Goal: Task Accomplishment & Management: Manage account settings

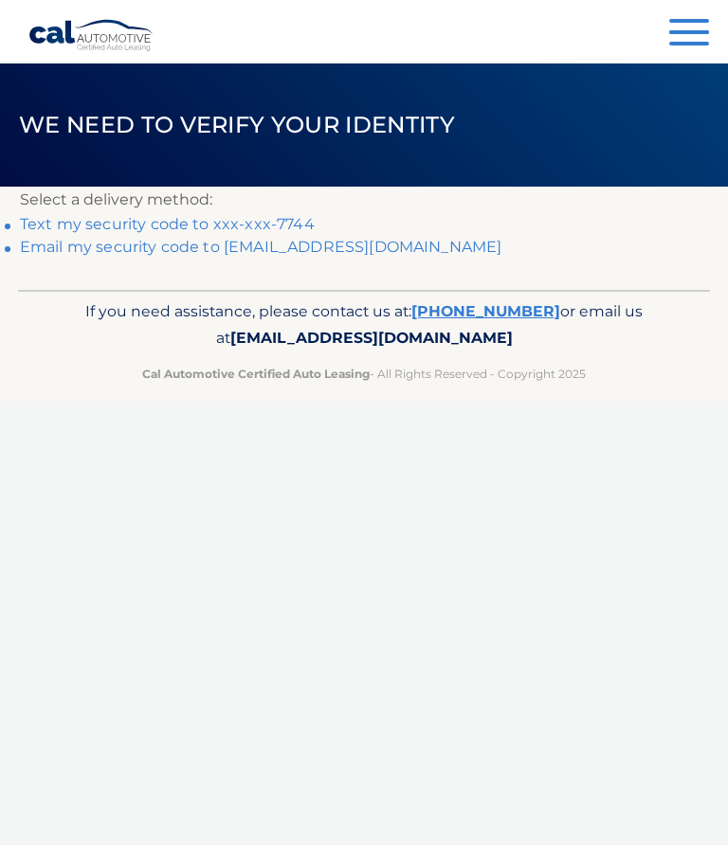
click at [401, 252] on link "Email my security code to w*********@embarqmail.com" at bounding box center [261, 247] width 482 height 18
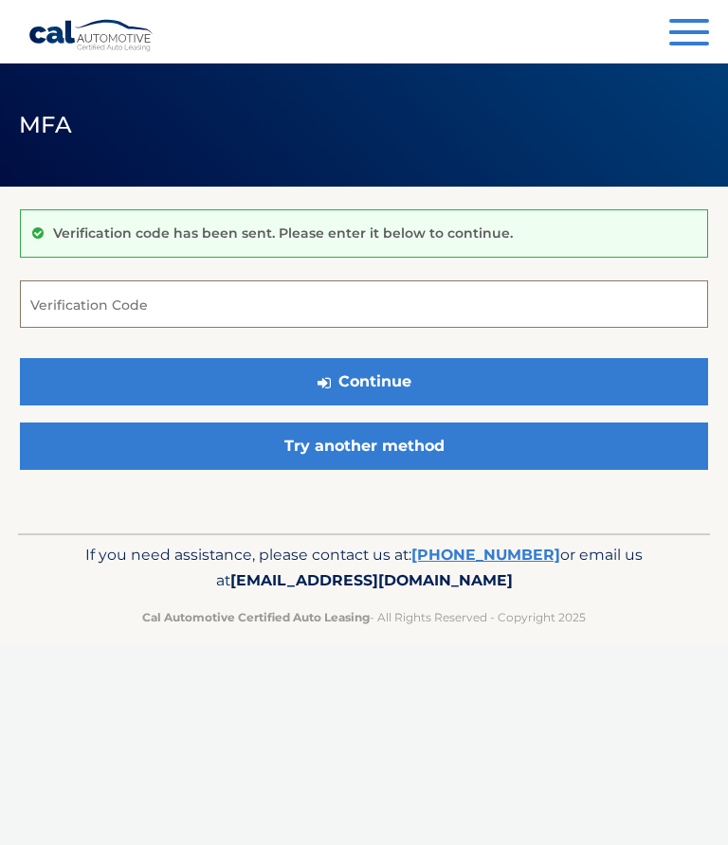
click at [122, 308] on input "Verification Code" at bounding box center [364, 304] width 688 height 47
type input "865955"
click at [453, 382] on button "Continue" at bounding box center [364, 381] width 688 height 47
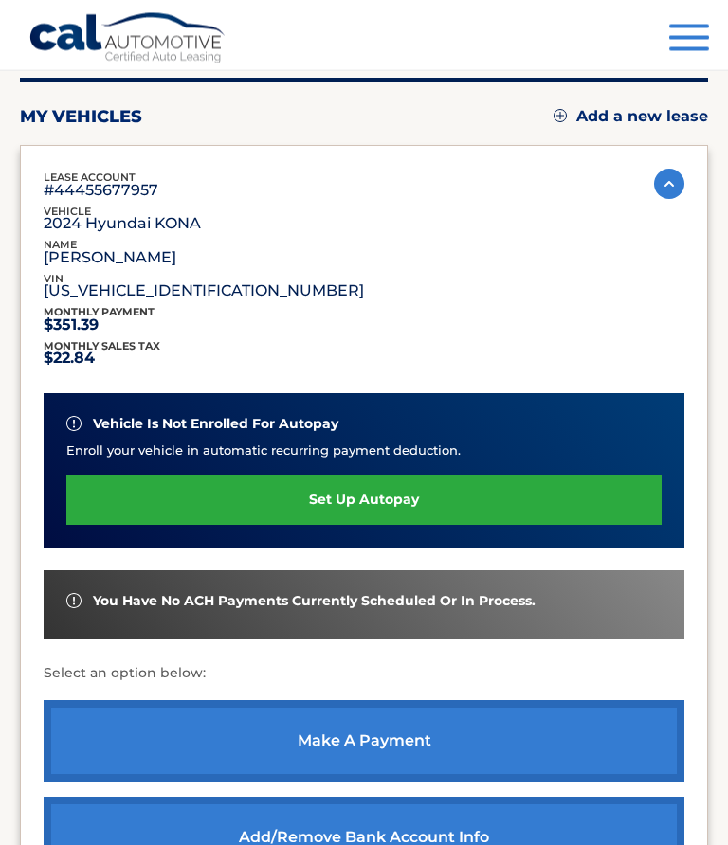
scroll to position [195, 0]
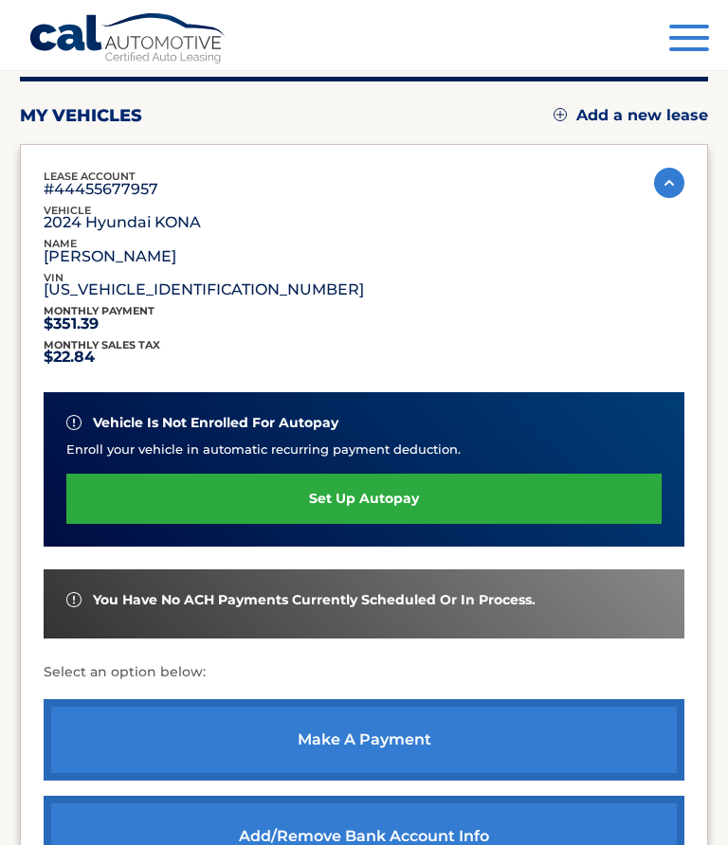
click at [390, 741] on link "make a payment" at bounding box center [364, 740] width 641 height 82
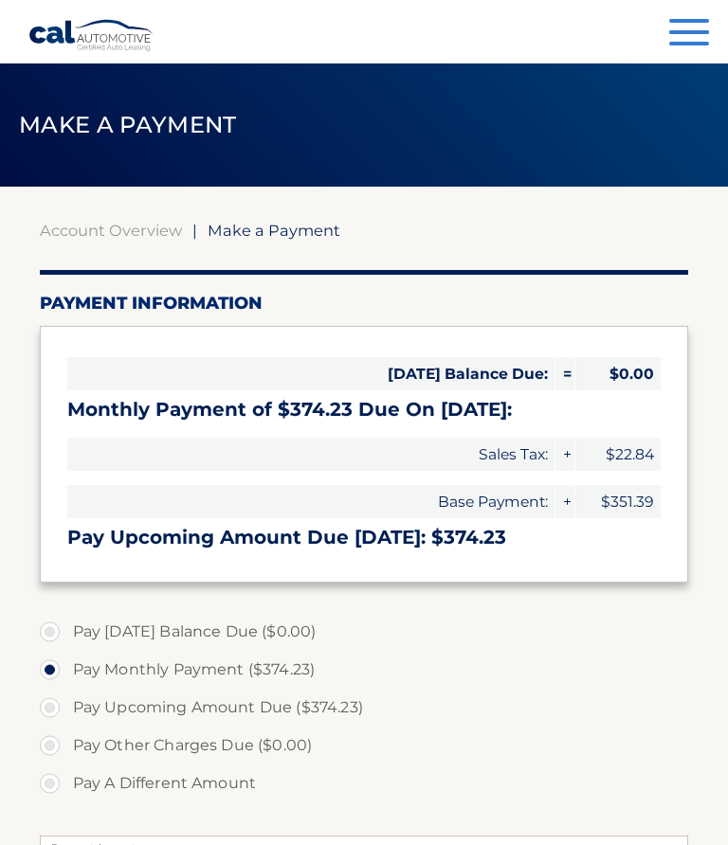
select select "MjdkNzEyMTItZTg5OC00YmRiLWJkMmQtZmU2ZGJkM2Q5ZjZm"
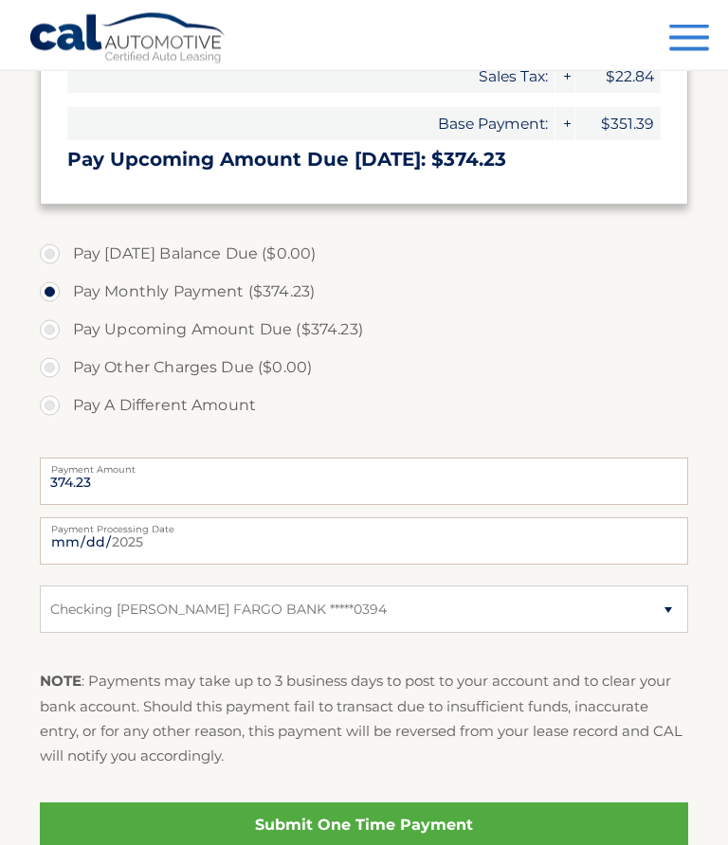
scroll to position [379, 0]
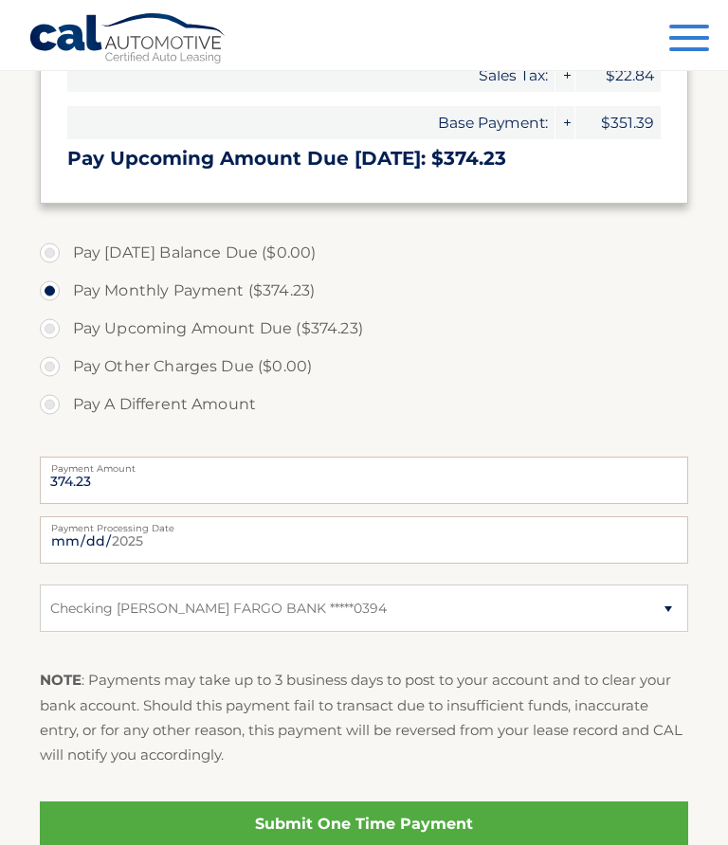
click at [398, 827] on link "Submit One Time Payment" at bounding box center [364, 824] width 649 height 45
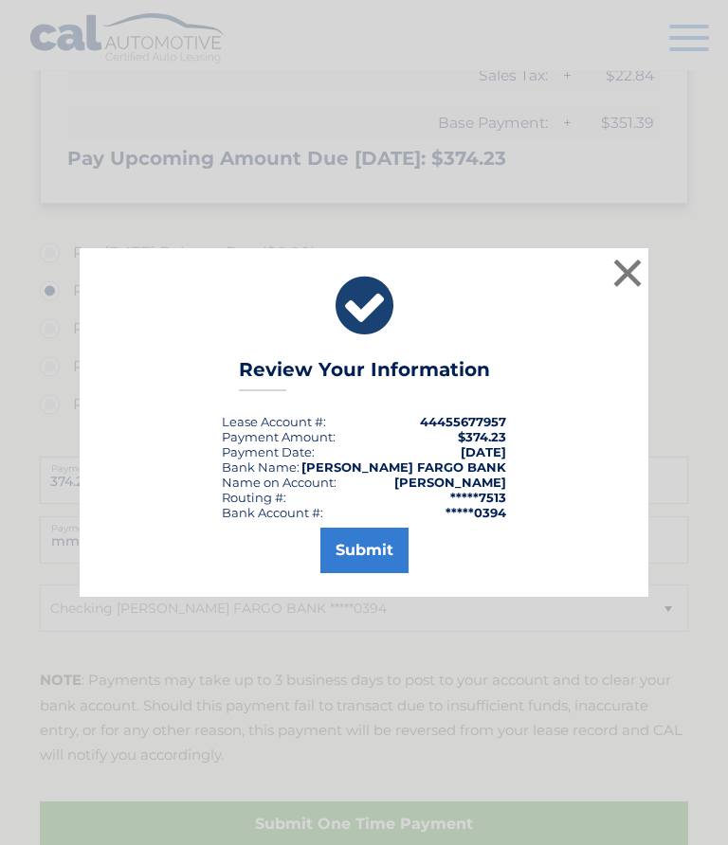
scroll to position [422, 0]
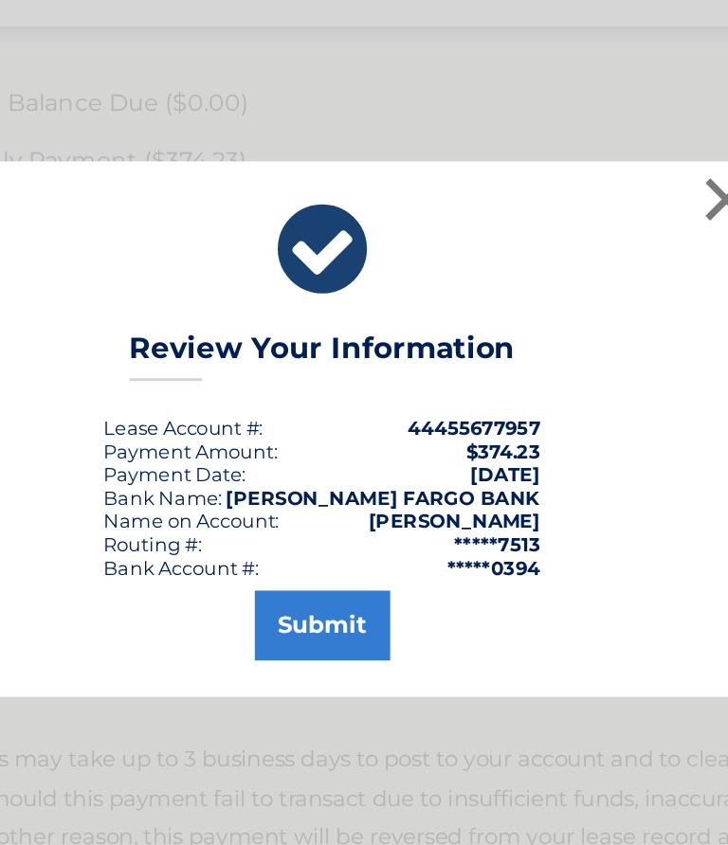
click at [320, 528] on button "Submit" at bounding box center [364, 550] width 88 height 45
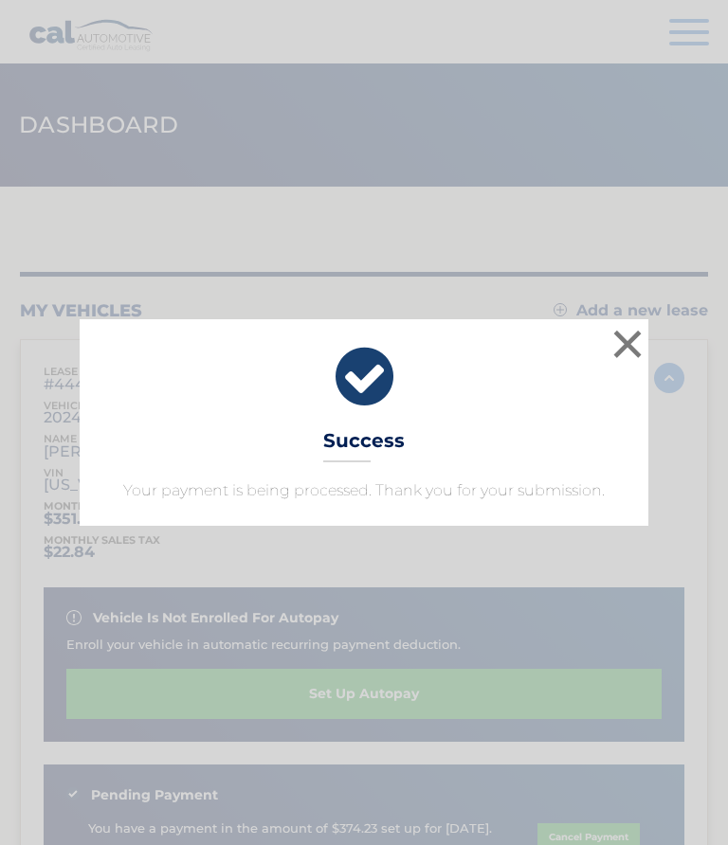
click at [644, 335] on button "×" at bounding box center [627, 344] width 38 height 38
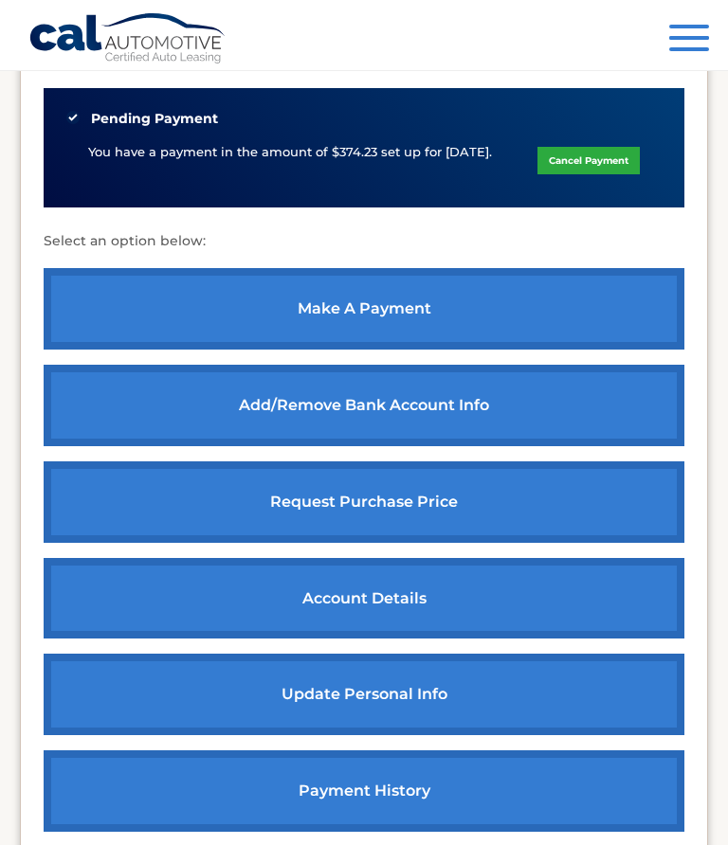
scroll to position [669, 0]
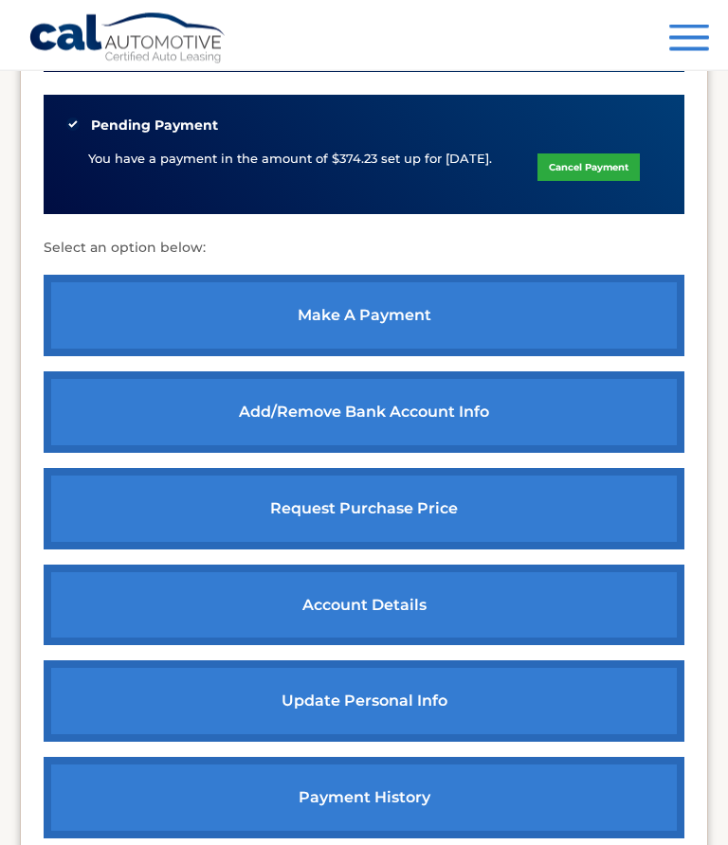
click at [448, 682] on link "update personal info" at bounding box center [364, 703] width 641 height 82
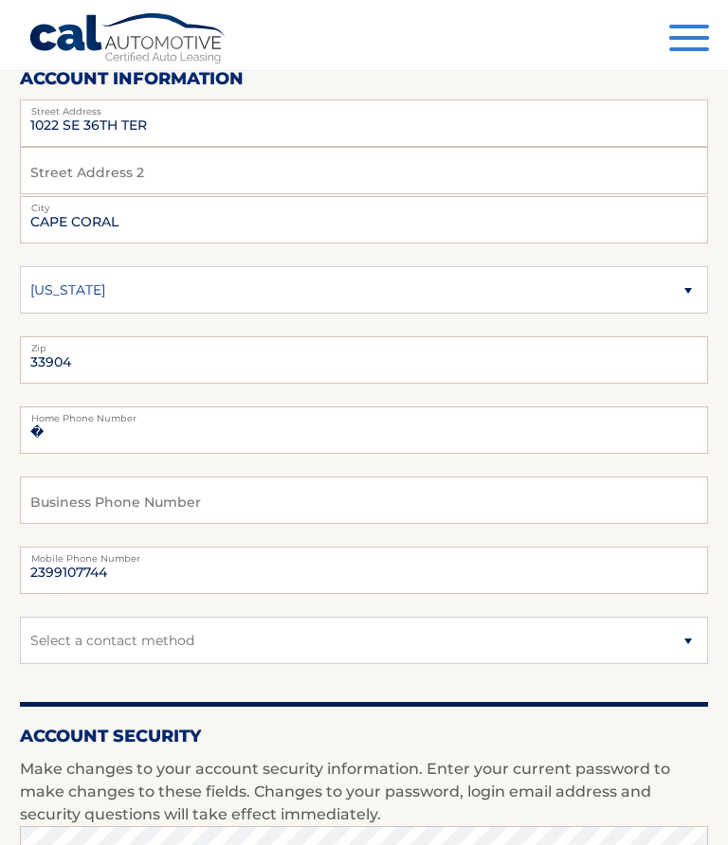
scroll to position [250, 0]
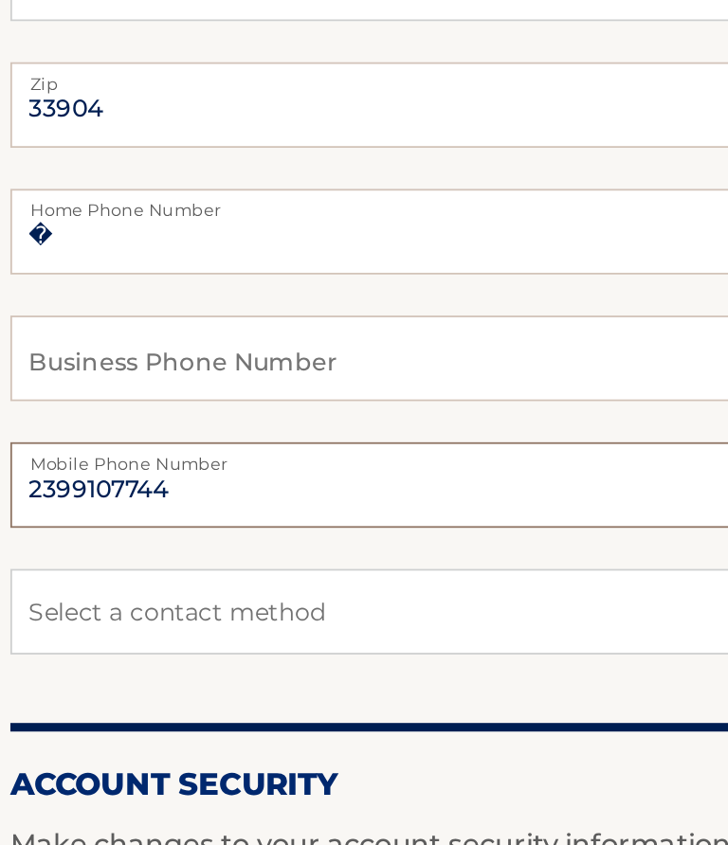
click at [120, 507] on input "2399107744" at bounding box center [364, 530] width 688 height 47
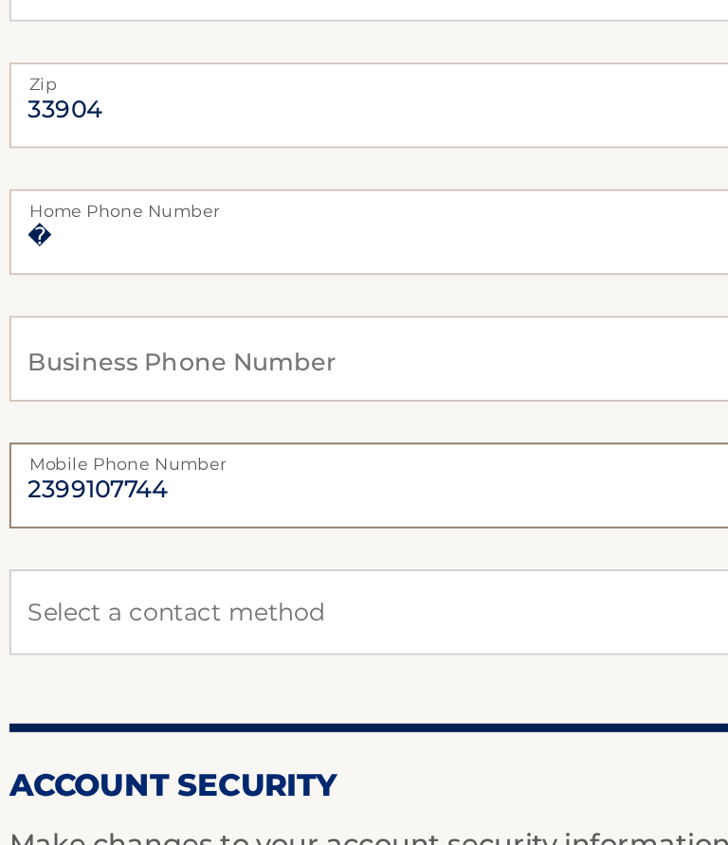
click at [102, 507] on input "2399107744" at bounding box center [364, 530] width 688 height 47
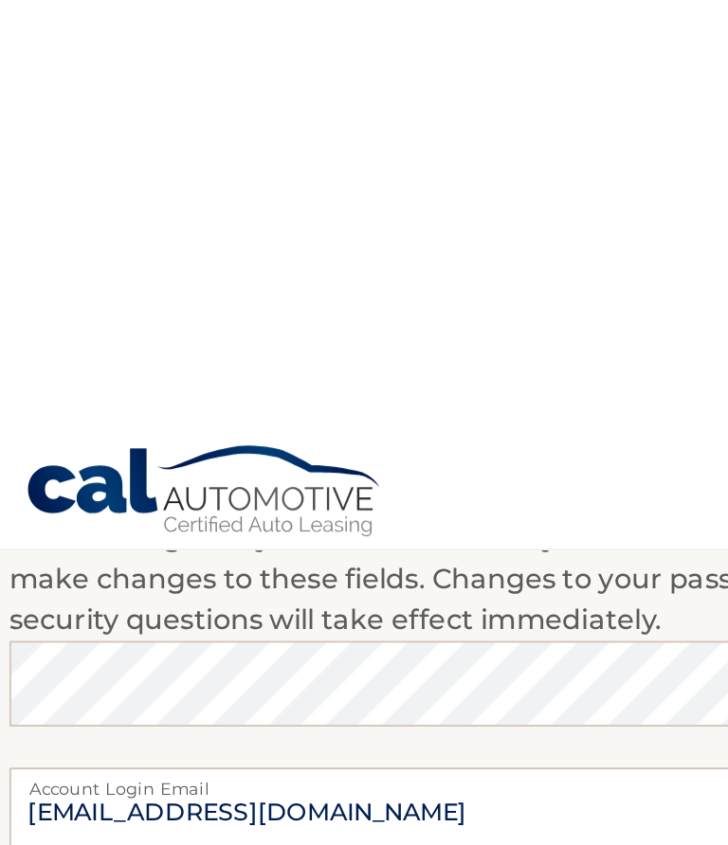
scroll to position [916, 0]
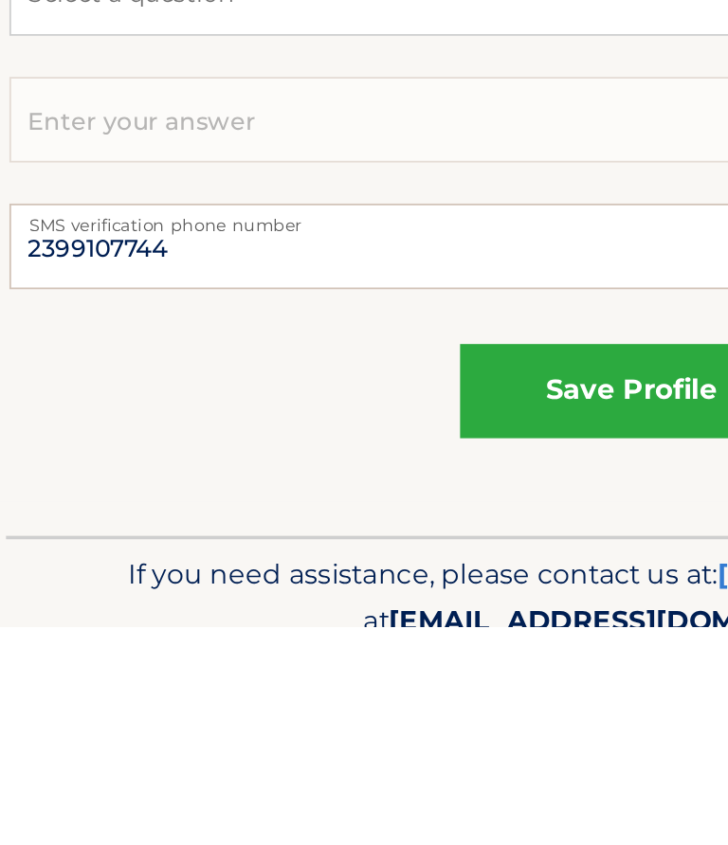
type input "2399105678"
click at [355, 689] on button "save profile" at bounding box center [364, 715] width 190 height 52
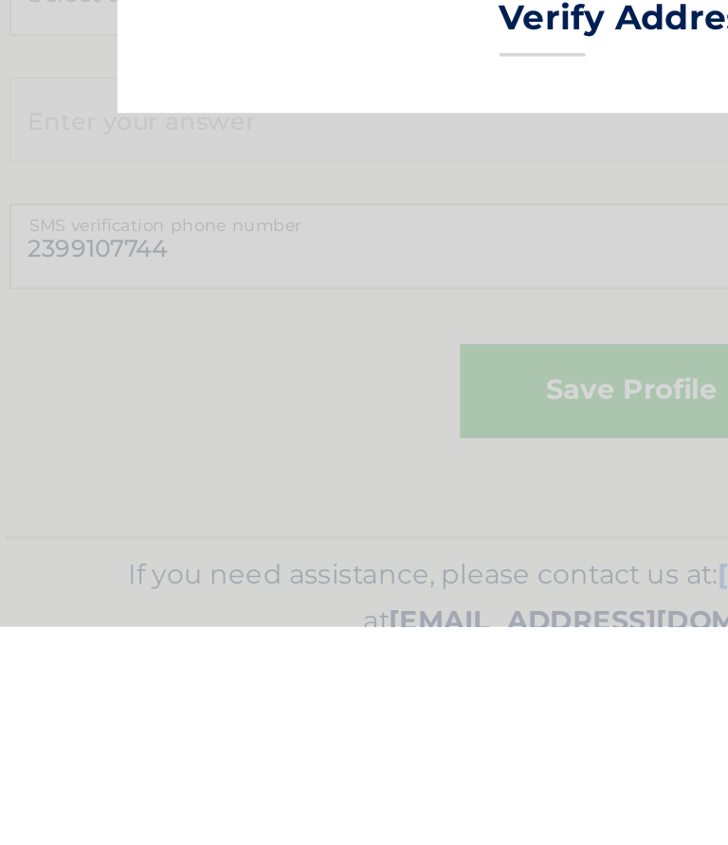
scroll to position [975, 0]
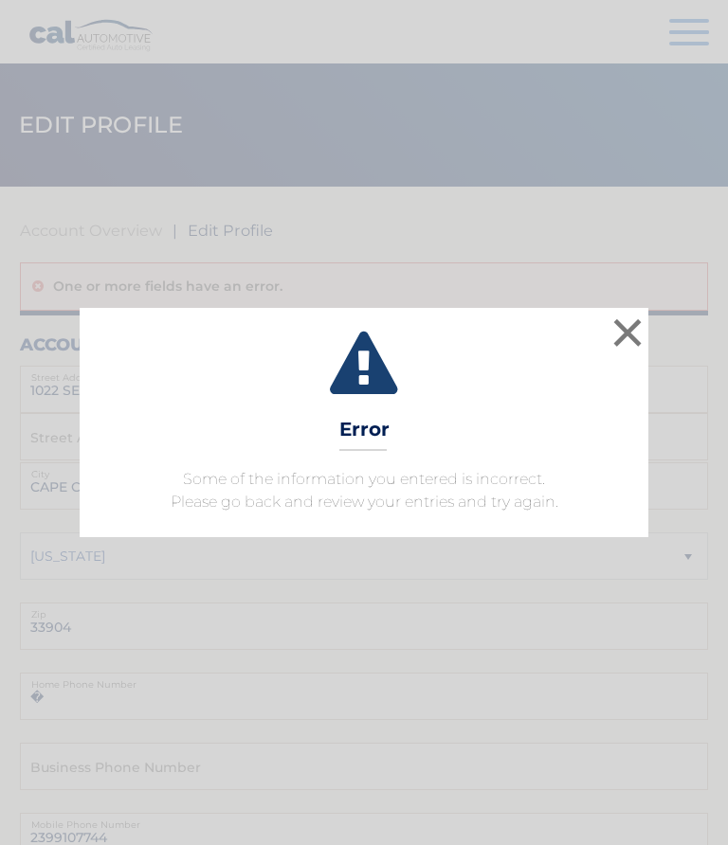
click at [632, 337] on button "×" at bounding box center [627, 333] width 38 height 38
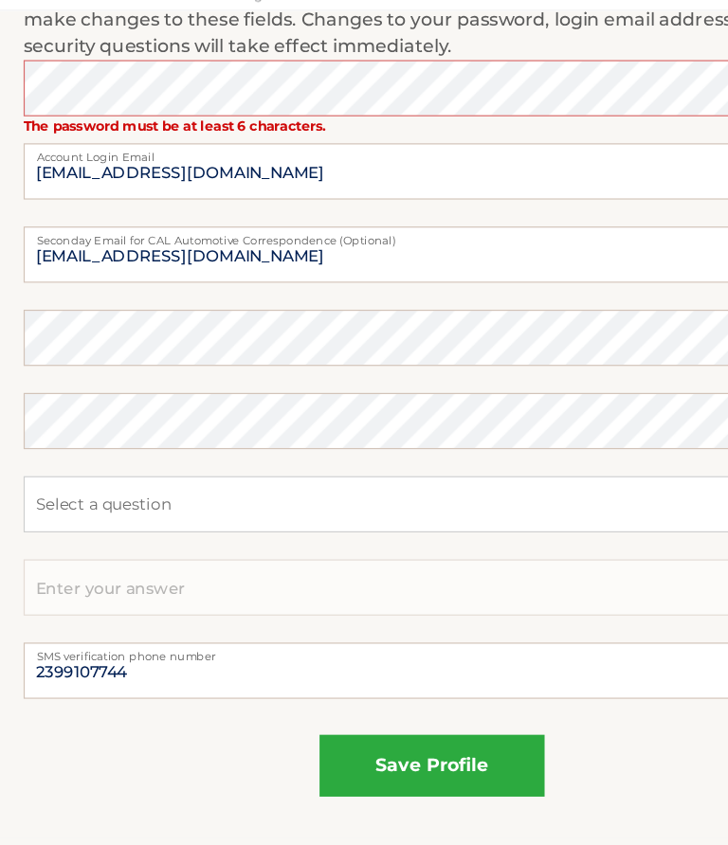
scroll to position [981, 0]
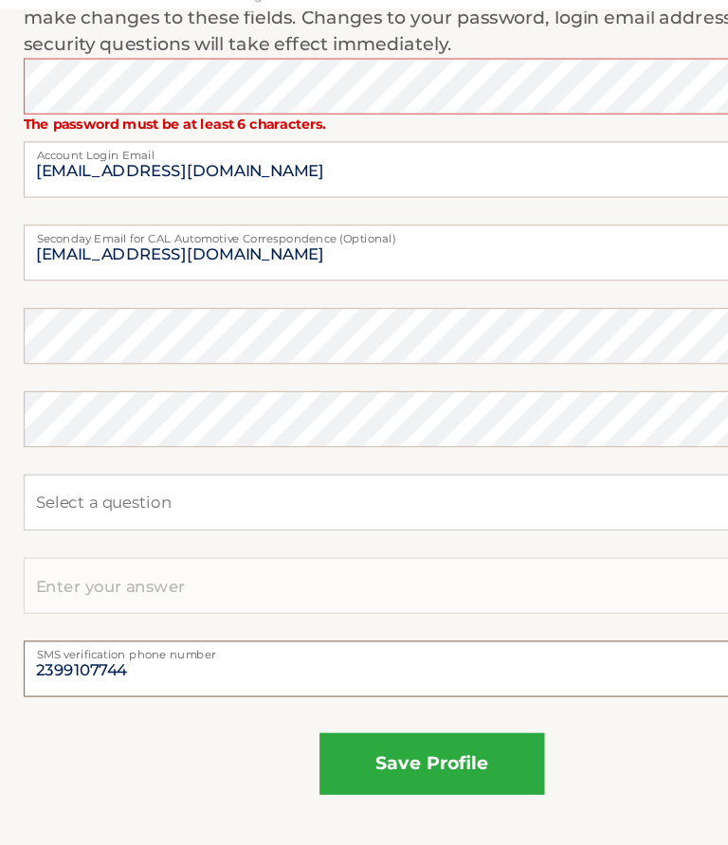
click at [110, 602] on input "2399107744" at bounding box center [364, 625] width 688 height 47
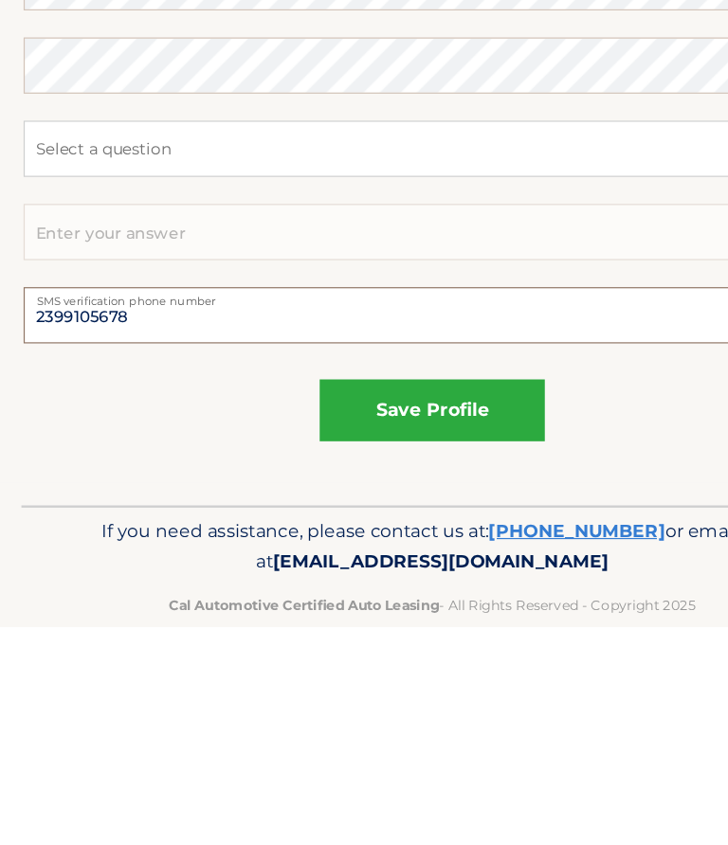
type input "2399105678"
click at [420, 637] on button "save profile" at bounding box center [364, 663] width 190 height 52
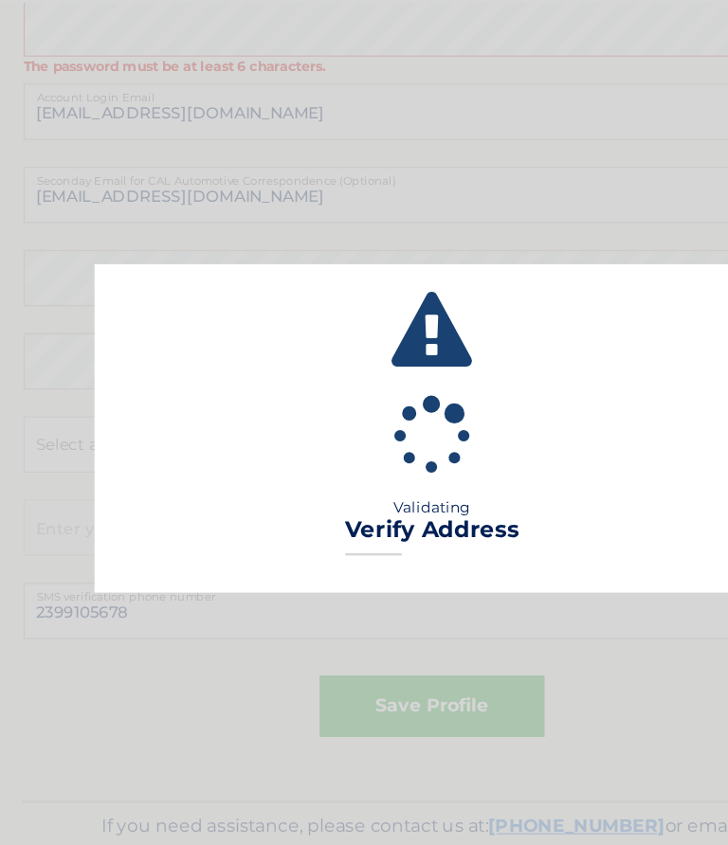
scroll to position [1024, 0]
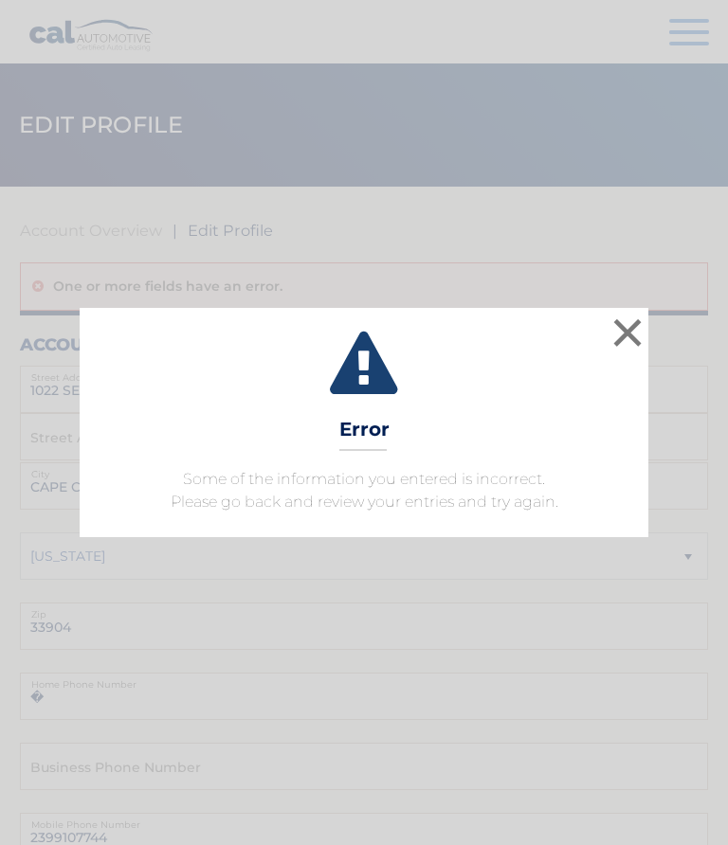
click at [637, 331] on button "×" at bounding box center [627, 333] width 38 height 38
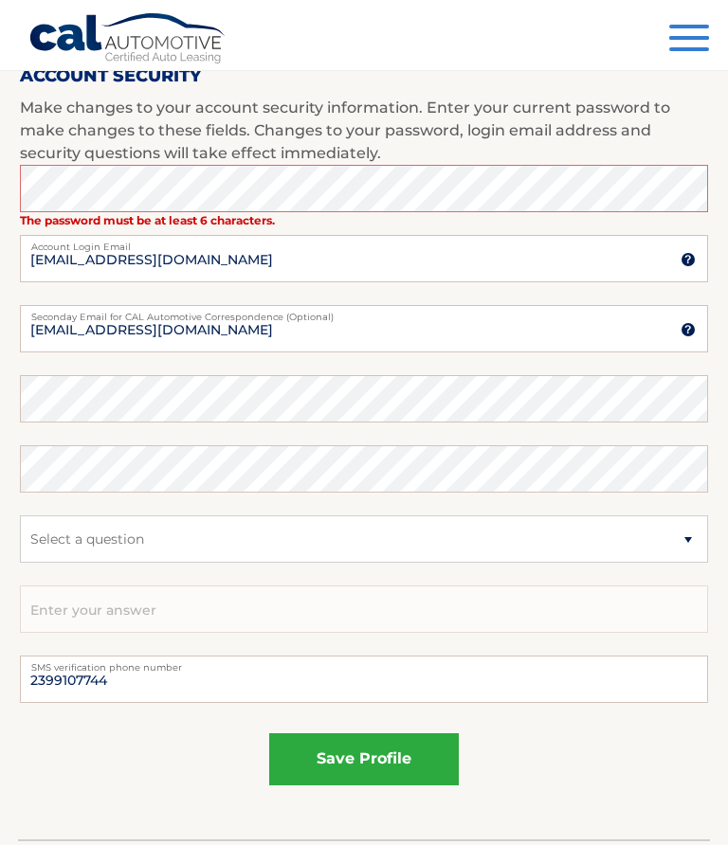
scroll to position [924, 0]
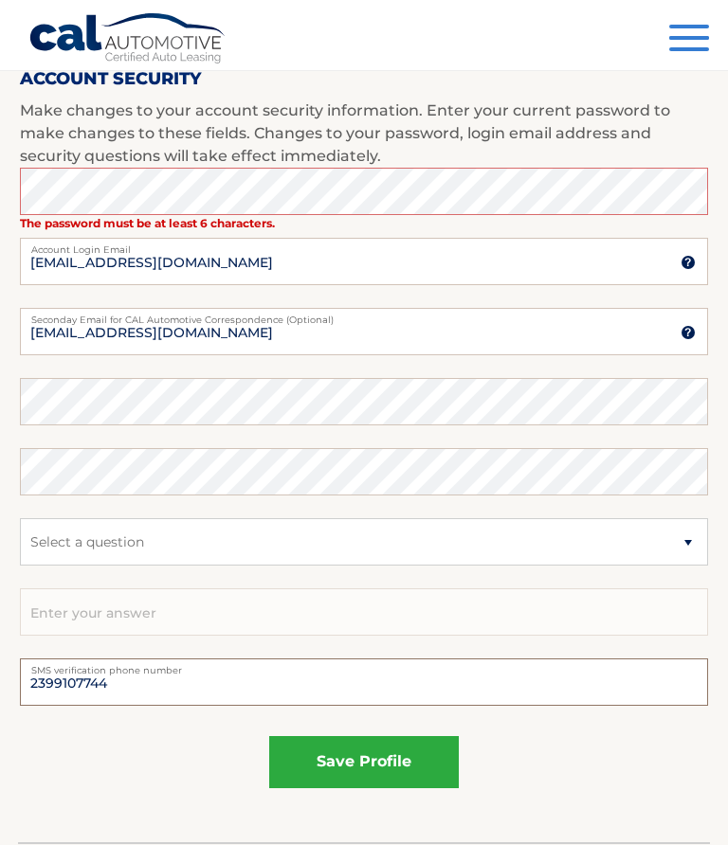
click at [129, 691] on input "2399107744" at bounding box center [364, 682] width 688 height 47
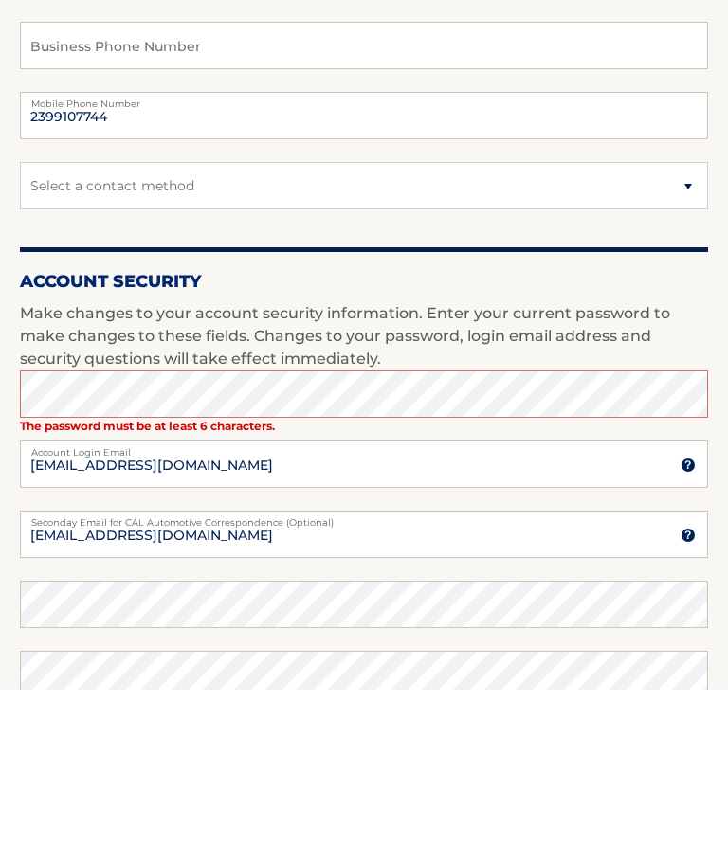
scroll to position [563, 0]
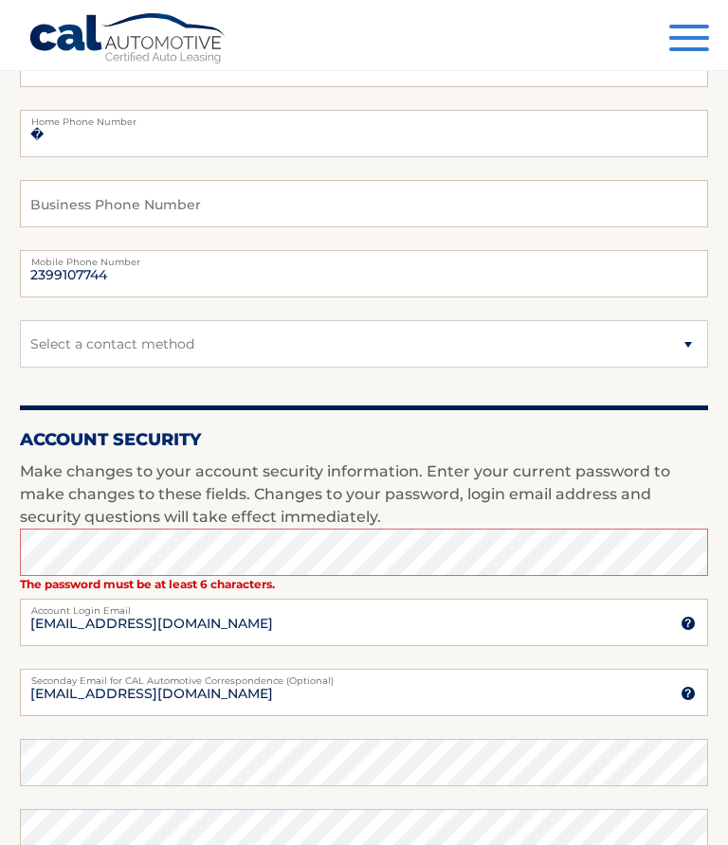
type input "2399105678"
click at [136, 276] on input "2399107744" at bounding box center [364, 273] width 688 height 47
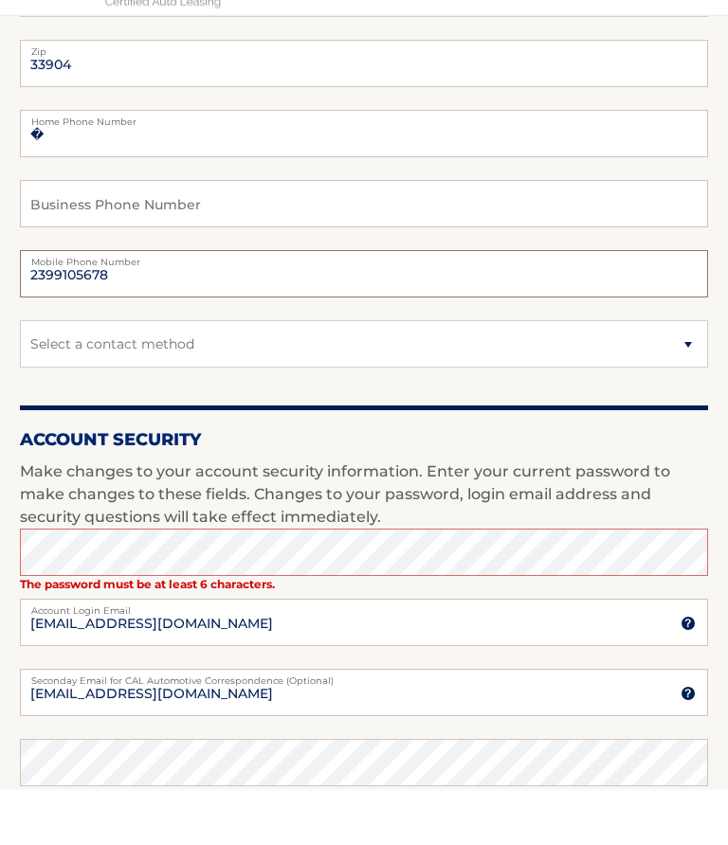
scroll to position [509, 0]
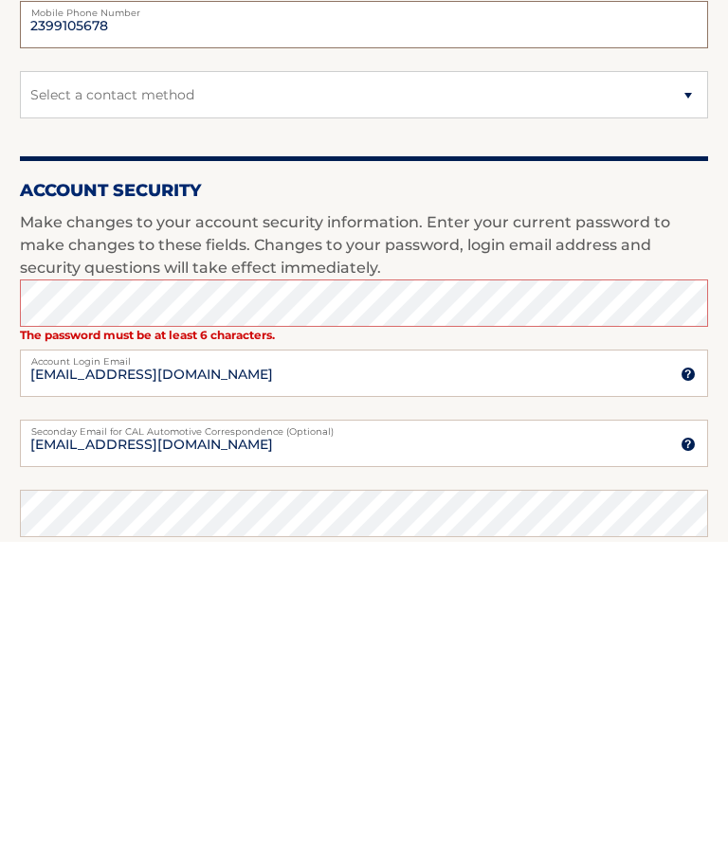
type input "2399105678"
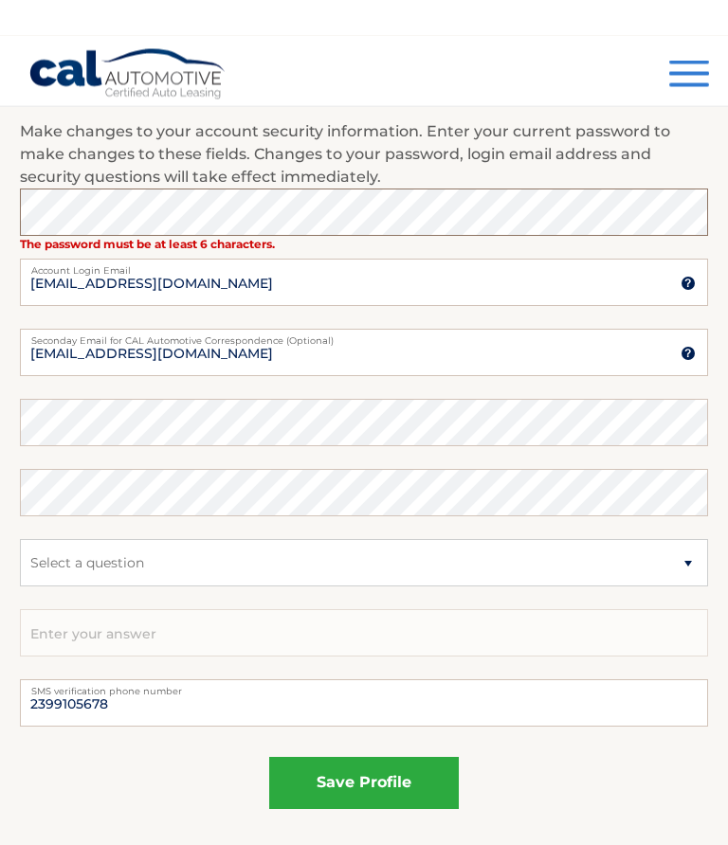
scroll to position [1030, 0]
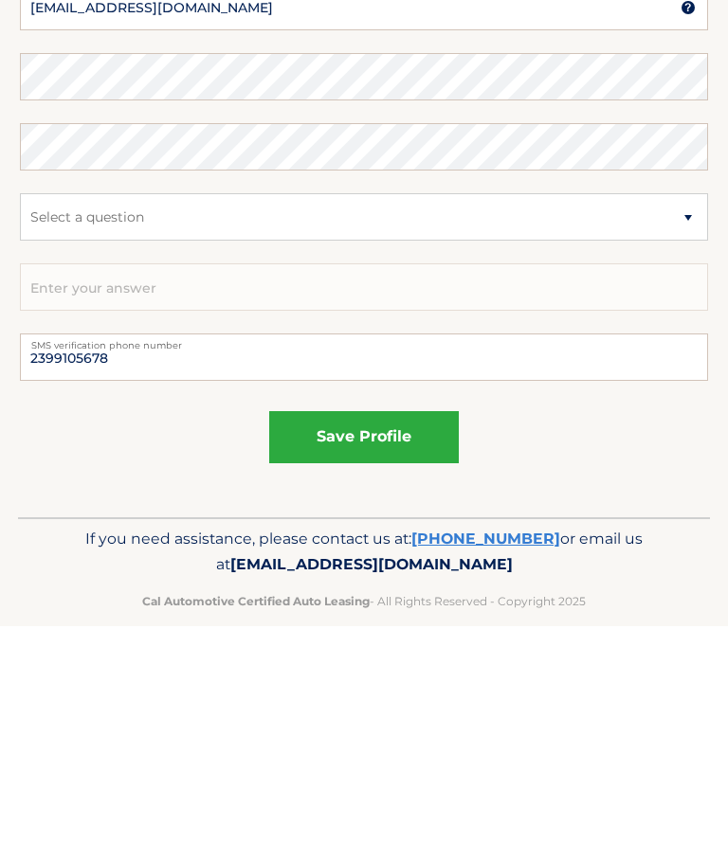
click at [384, 630] on button "save profile" at bounding box center [364, 656] width 190 height 52
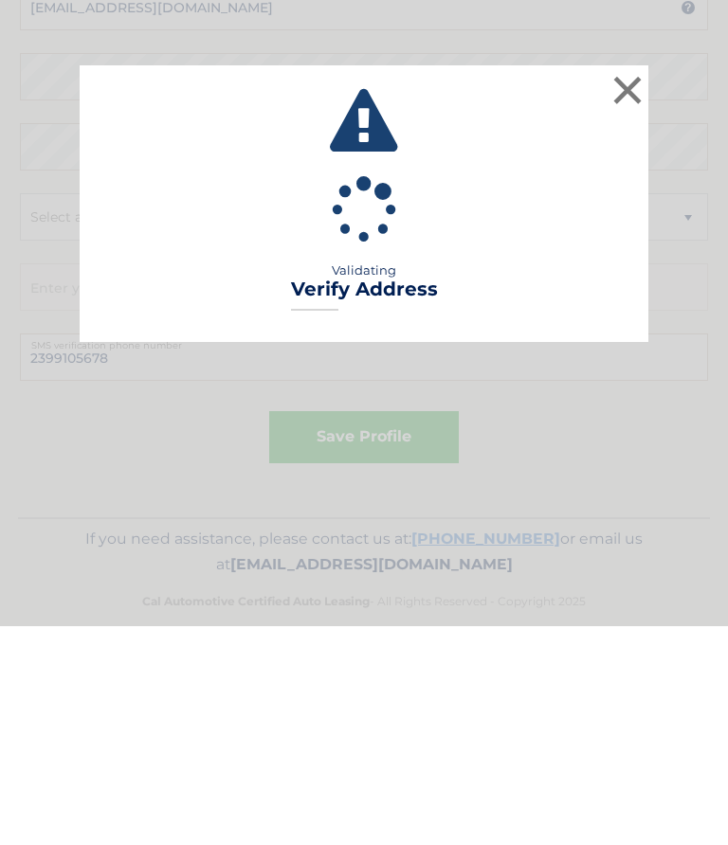
scroll to position [945, 0]
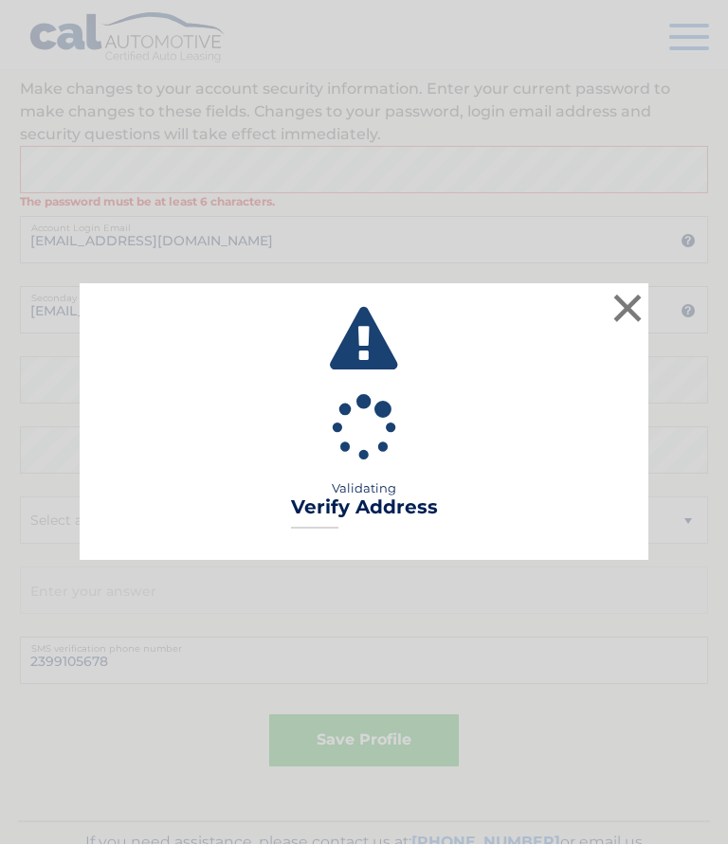
click at [481, 502] on icon at bounding box center [363, 428] width 487 height 315
click at [480, 528] on div "Validating Verify Address" at bounding box center [363, 466] width 521 height 142
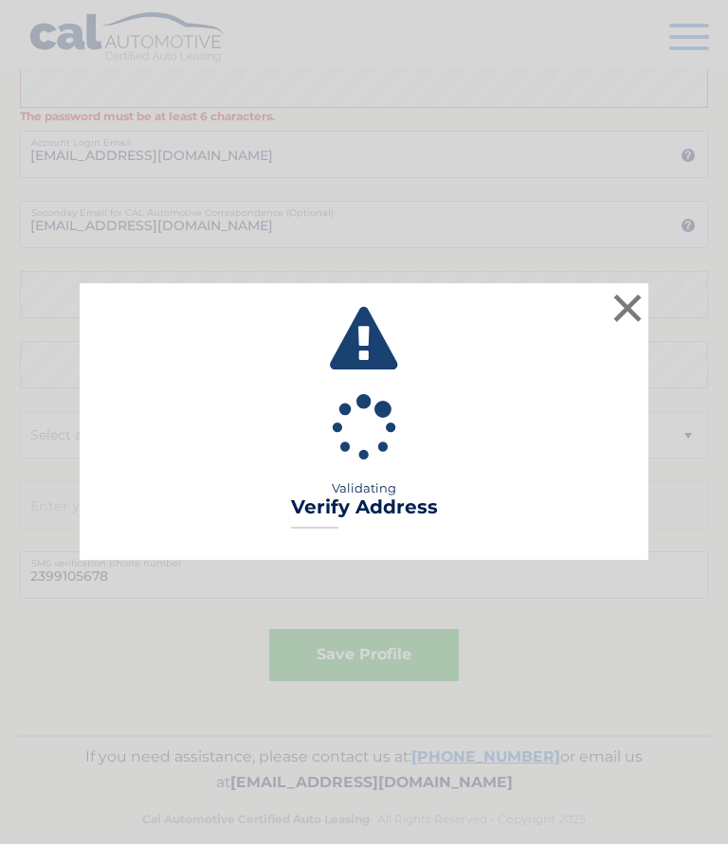
click at [621, 323] on button "×" at bounding box center [627, 309] width 38 height 38
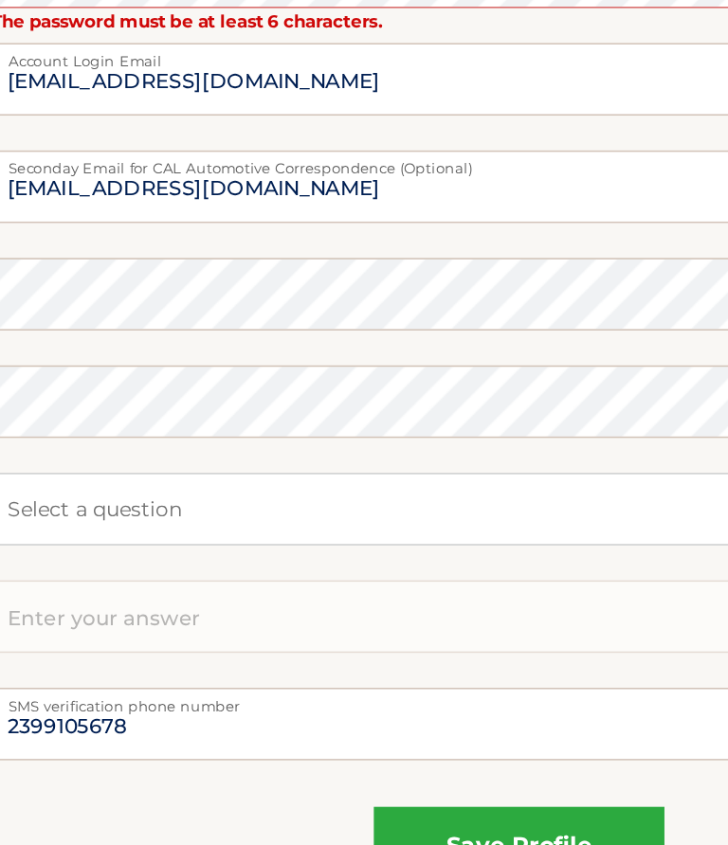
scroll to position [905, 0]
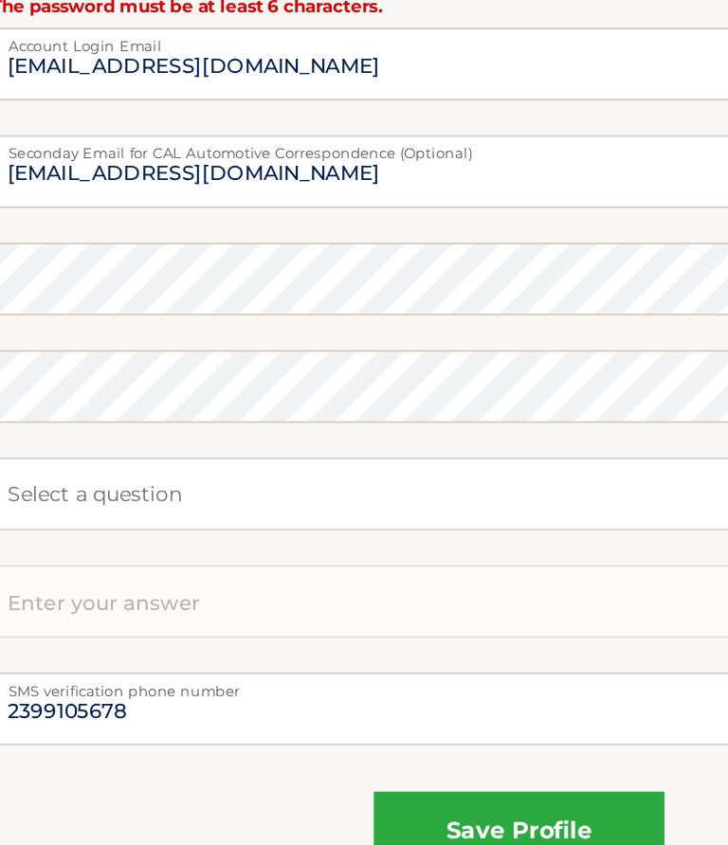
click at [346, 755] on button "save profile" at bounding box center [364, 781] width 190 height 52
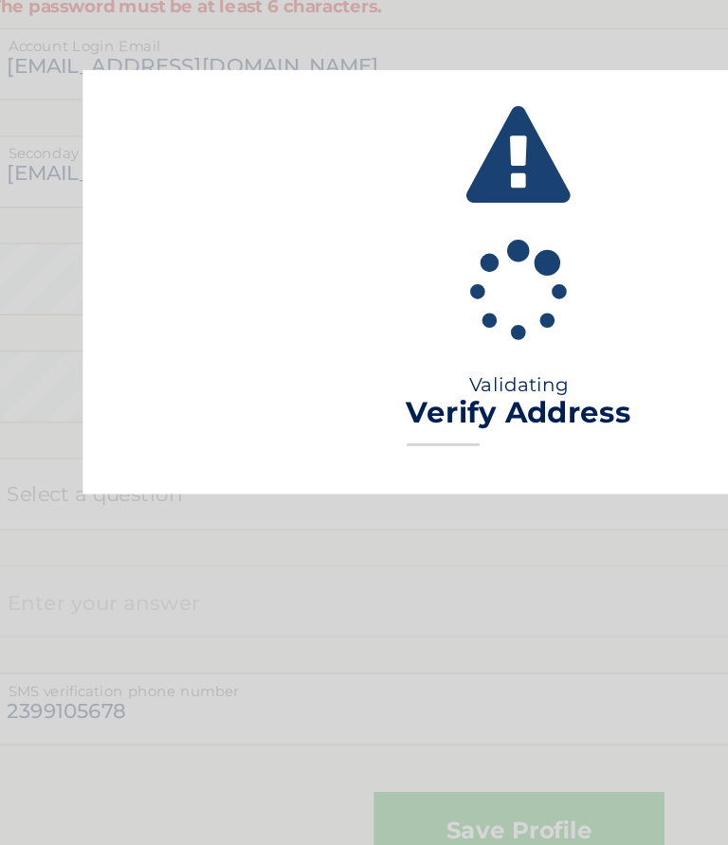
click at [382, 473] on div "× Validating Verify Address Loading..." at bounding box center [364, 422] width 728 height 845
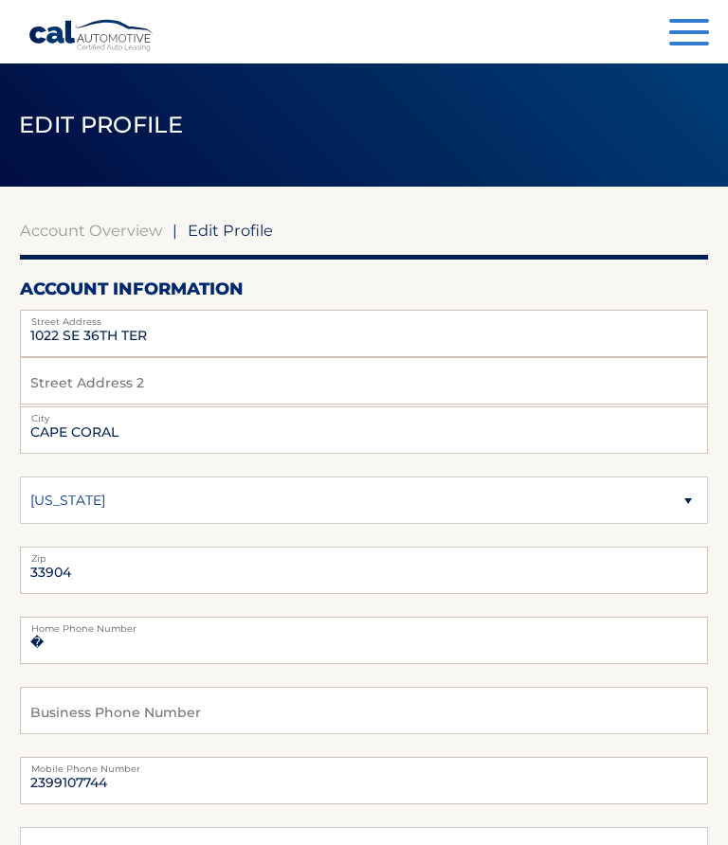
click at [698, 39] on button "Menu" at bounding box center [689, 34] width 40 height 31
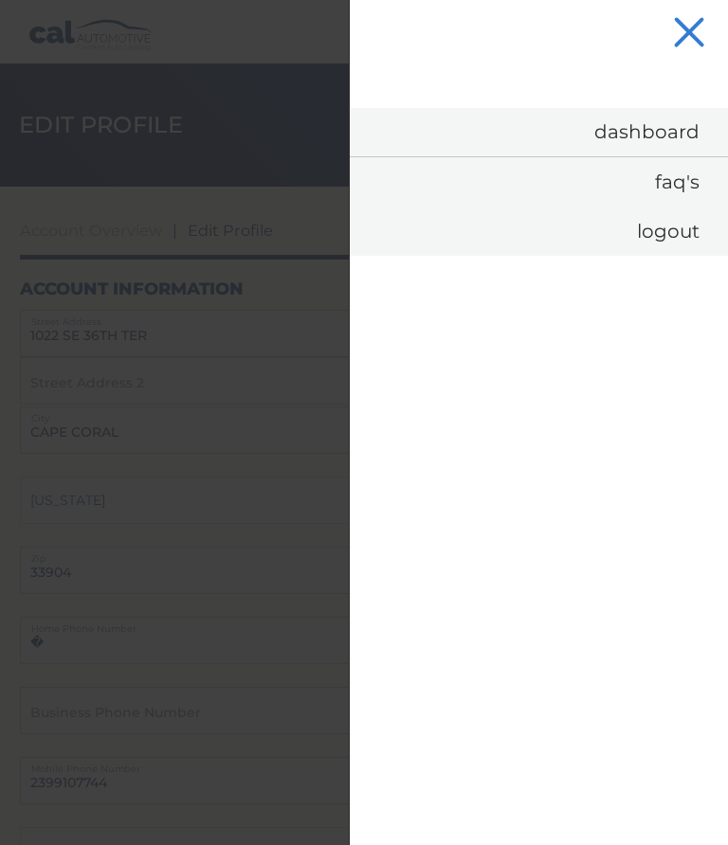
click at [686, 241] on link "Logout" at bounding box center [539, 231] width 378 height 49
